Goal: Information Seeking & Learning: Learn about a topic

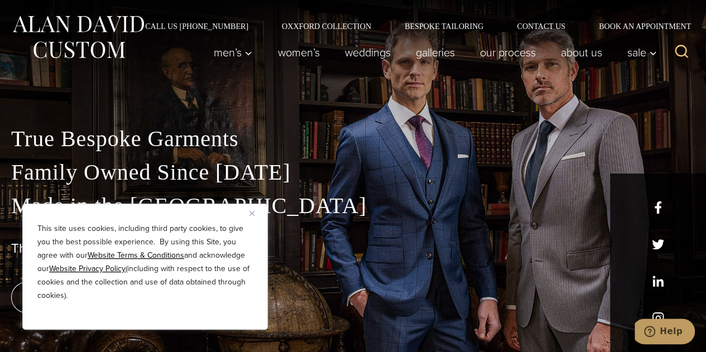
click at [253, 211] on img "Close" at bounding box center [251, 213] width 5 height 5
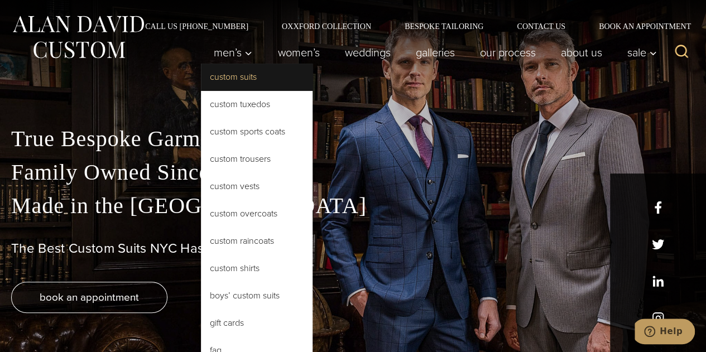
click at [229, 80] on link "Custom Suits" at bounding box center [257, 77] width 112 height 27
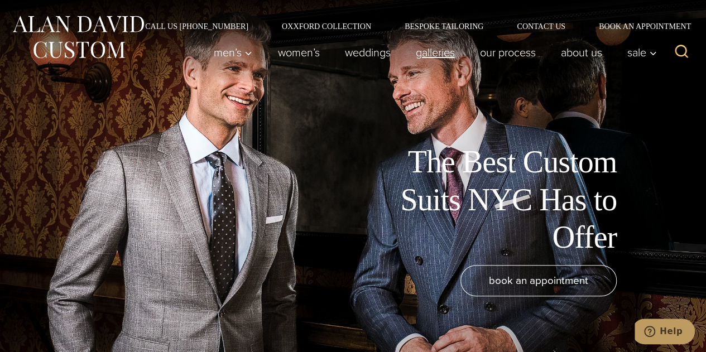
click at [438, 55] on link "Galleries" at bounding box center [435, 52] width 64 height 22
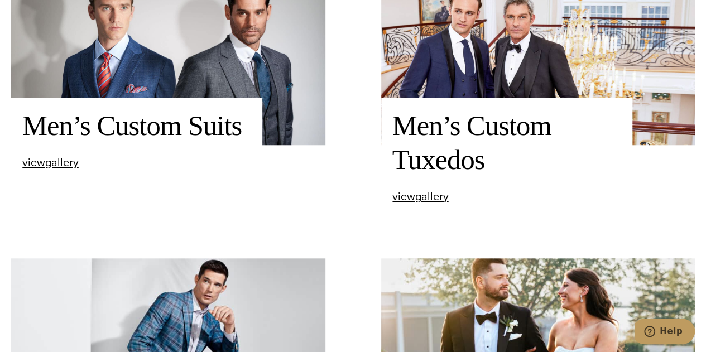
scroll to position [390, 0]
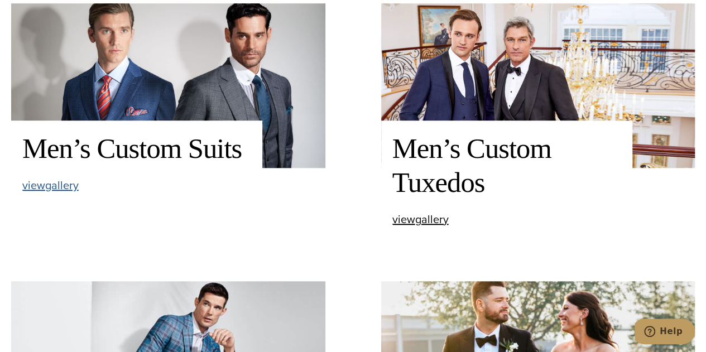
click at [64, 187] on span "view Men’s Custom Suits gallery" at bounding box center [50, 185] width 56 height 17
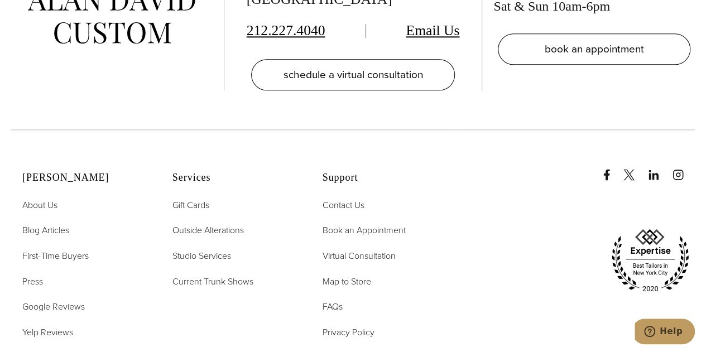
scroll to position [4909, 0]
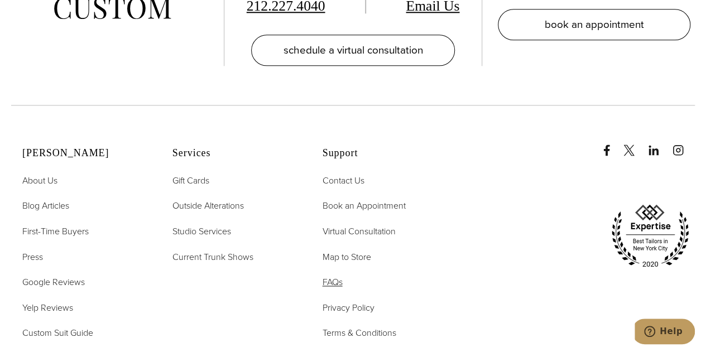
click at [335, 276] on span "FAQs" at bounding box center [332, 282] width 20 height 13
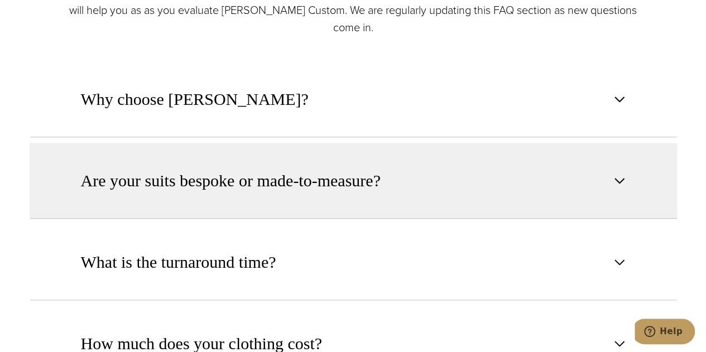
scroll to position [558, 0]
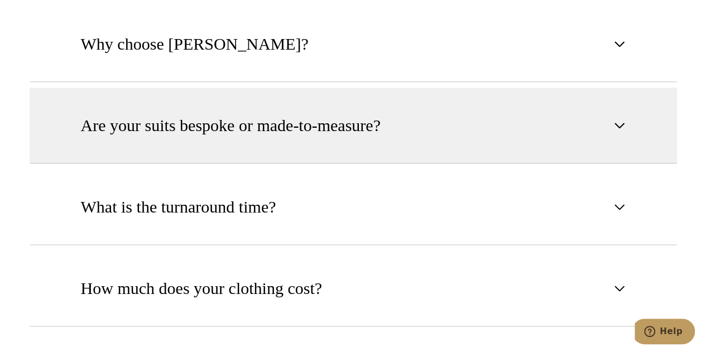
click at [308, 125] on span "Are your suits bespoke or made-to-measure?" at bounding box center [231, 125] width 300 height 25
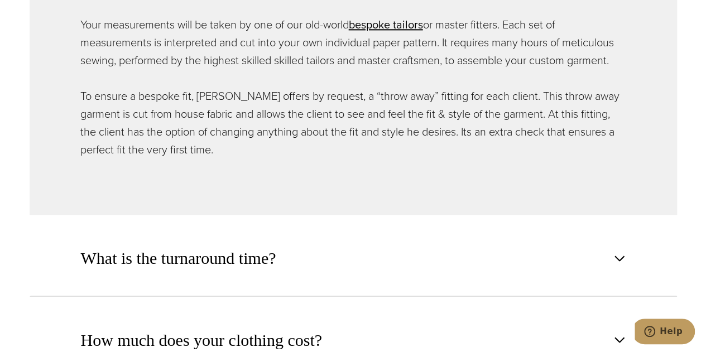
scroll to position [781, 0]
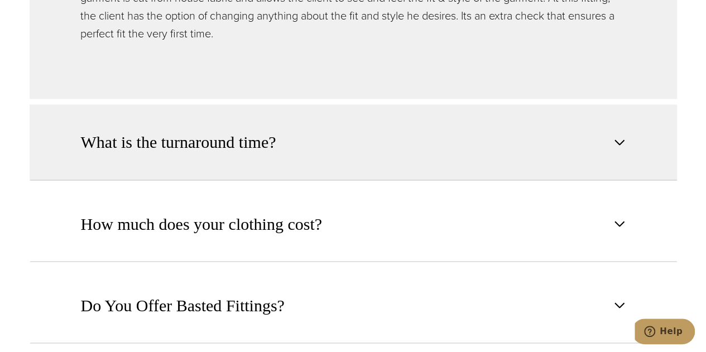
click at [422, 157] on button "What is the turnaround time?" at bounding box center [353, 142] width 647 height 76
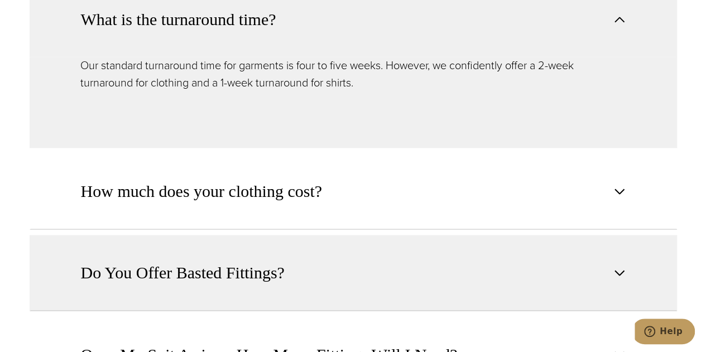
scroll to position [725, 0]
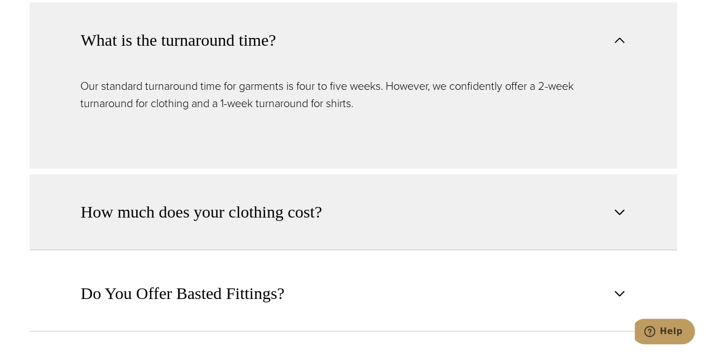
click at [623, 218] on button "How much does your clothing cost?" at bounding box center [353, 212] width 647 height 76
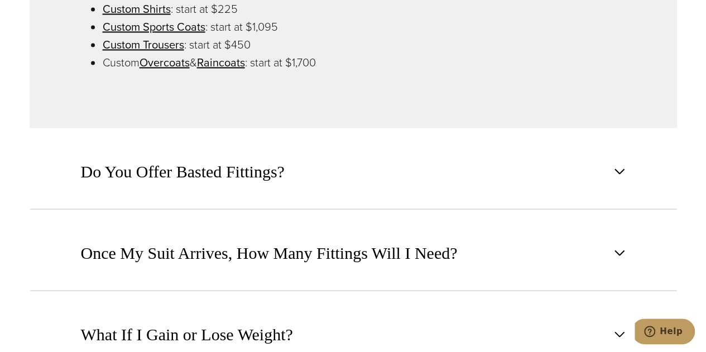
scroll to position [1004, 0]
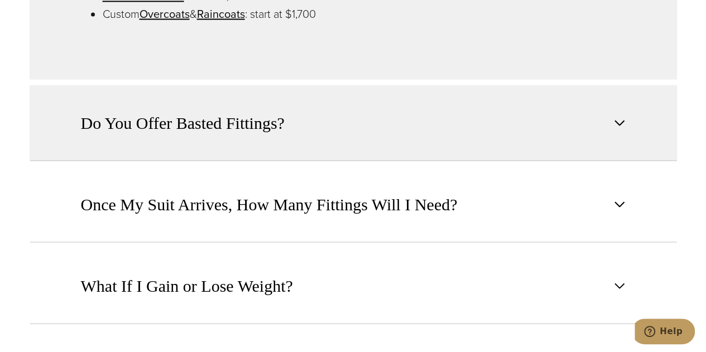
click at [609, 119] on button "Do You Offer Basted Fittings?" at bounding box center [353, 123] width 647 height 76
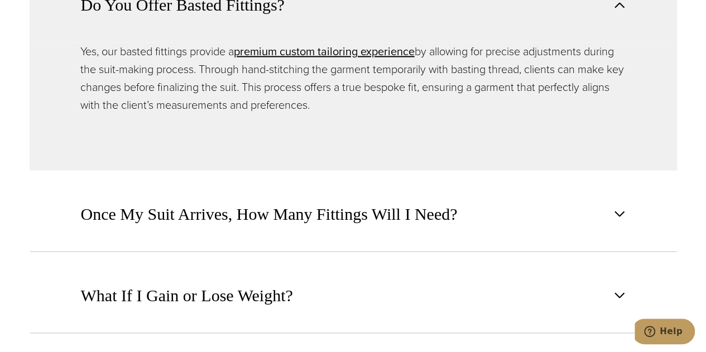
scroll to position [948, 0]
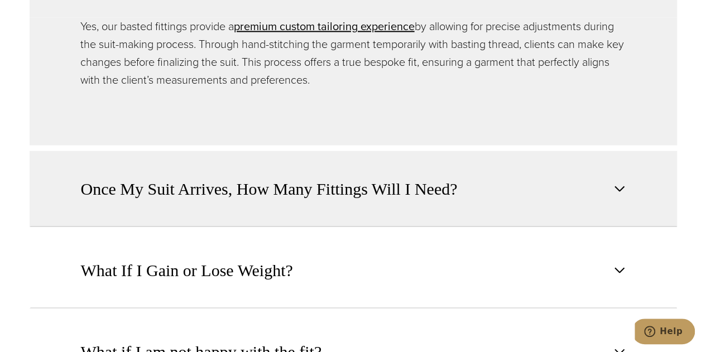
click at [452, 179] on span "Once My Suit Arrives, How Many Fittings Will I Need?" at bounding box center [269, 188] width 377 height 25
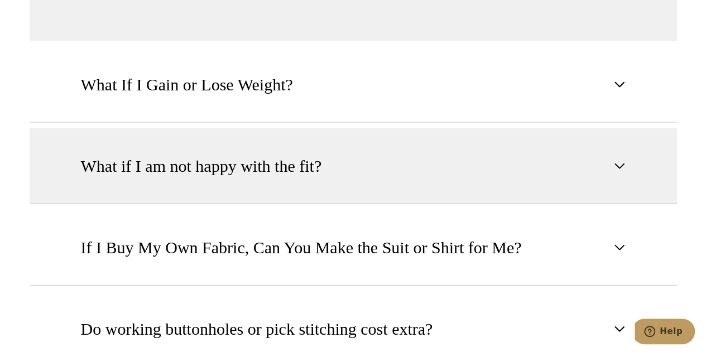
scroll to position [1171, 0]
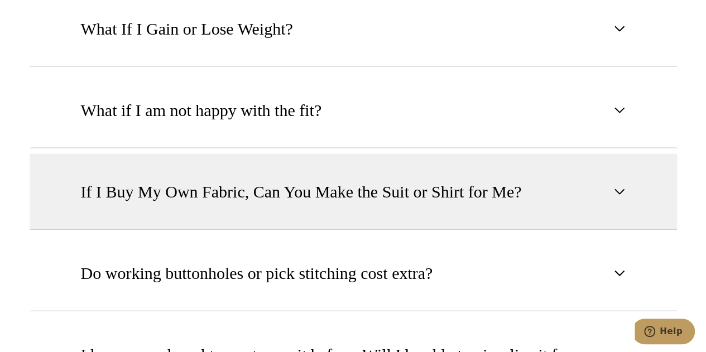
click at [472, 175] on button "If I Buy My Own Fabric, Can You Make the Suit or Shirt for Me?" at bounding box center [353, 192] width 647 height 76
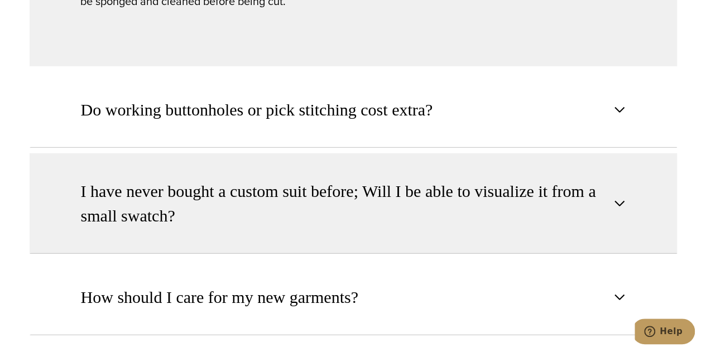
scroll to position [1396, 0]
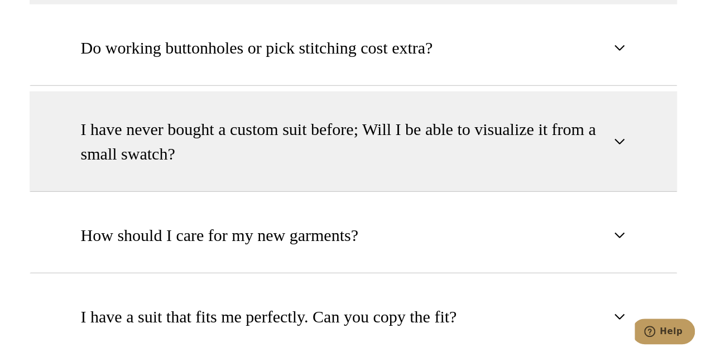
click at [433, 137] on span "I have never bought a custom suit before; Will I be able to visualize it from a…" at bounding box center [344, 141] width 526 height 49
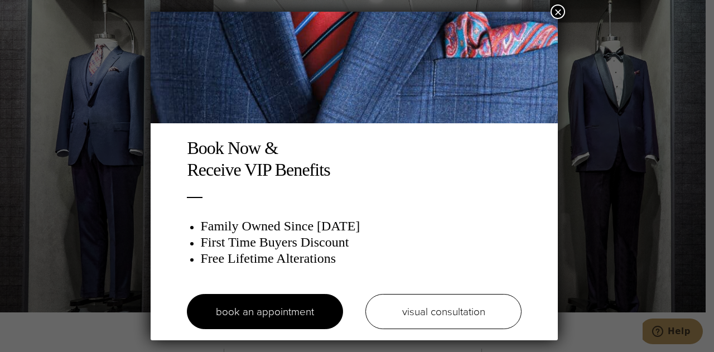
scroll to position [0, 0]
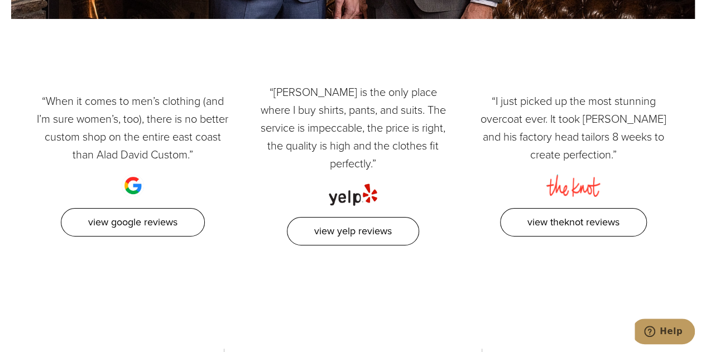
scroll to position [2064, 0]
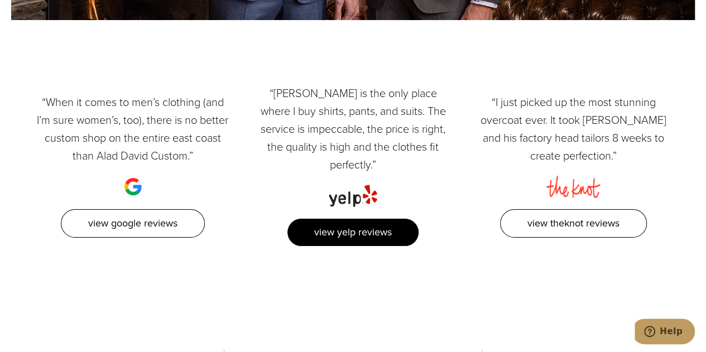
click at [335, 222] on link "View Yelp Reviews" at bounding box center [353, 232] width 132 height 28
